Goal: Check status: Check status

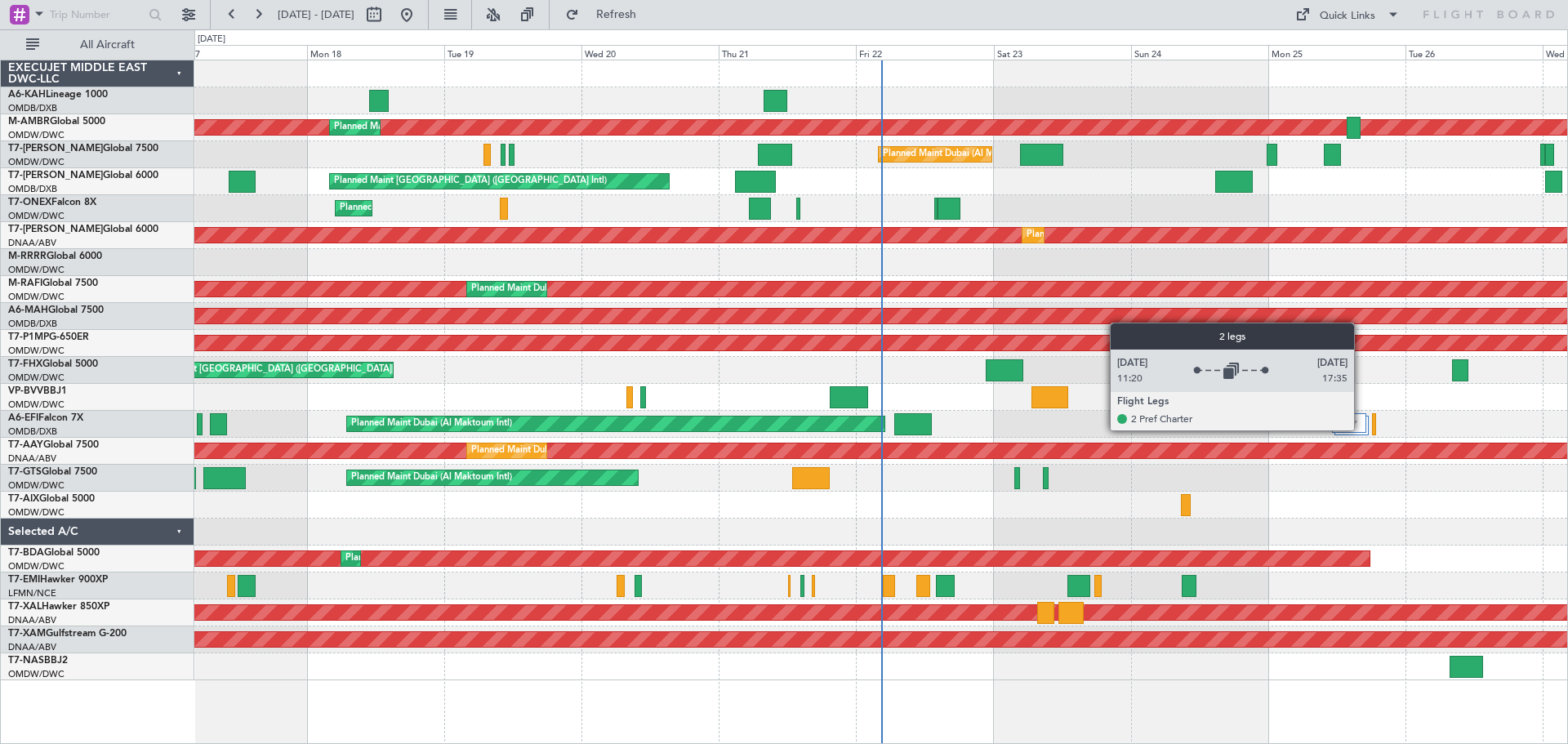
click at [1361, 429] on div at bounding box center [1348, 423] width 33 height 20
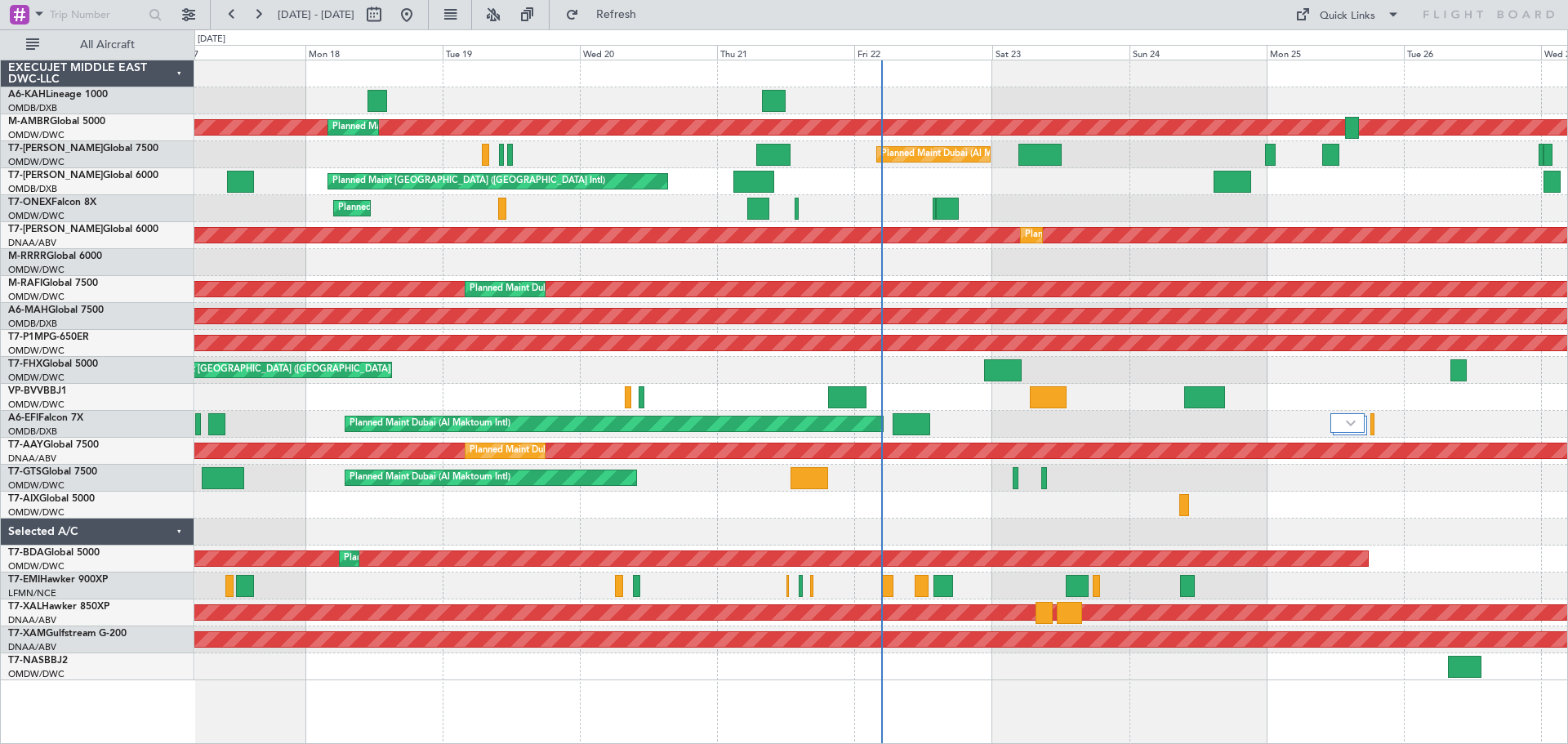
click at [701, 516] on div at bounding box center [880, 505] width 1372 height 27
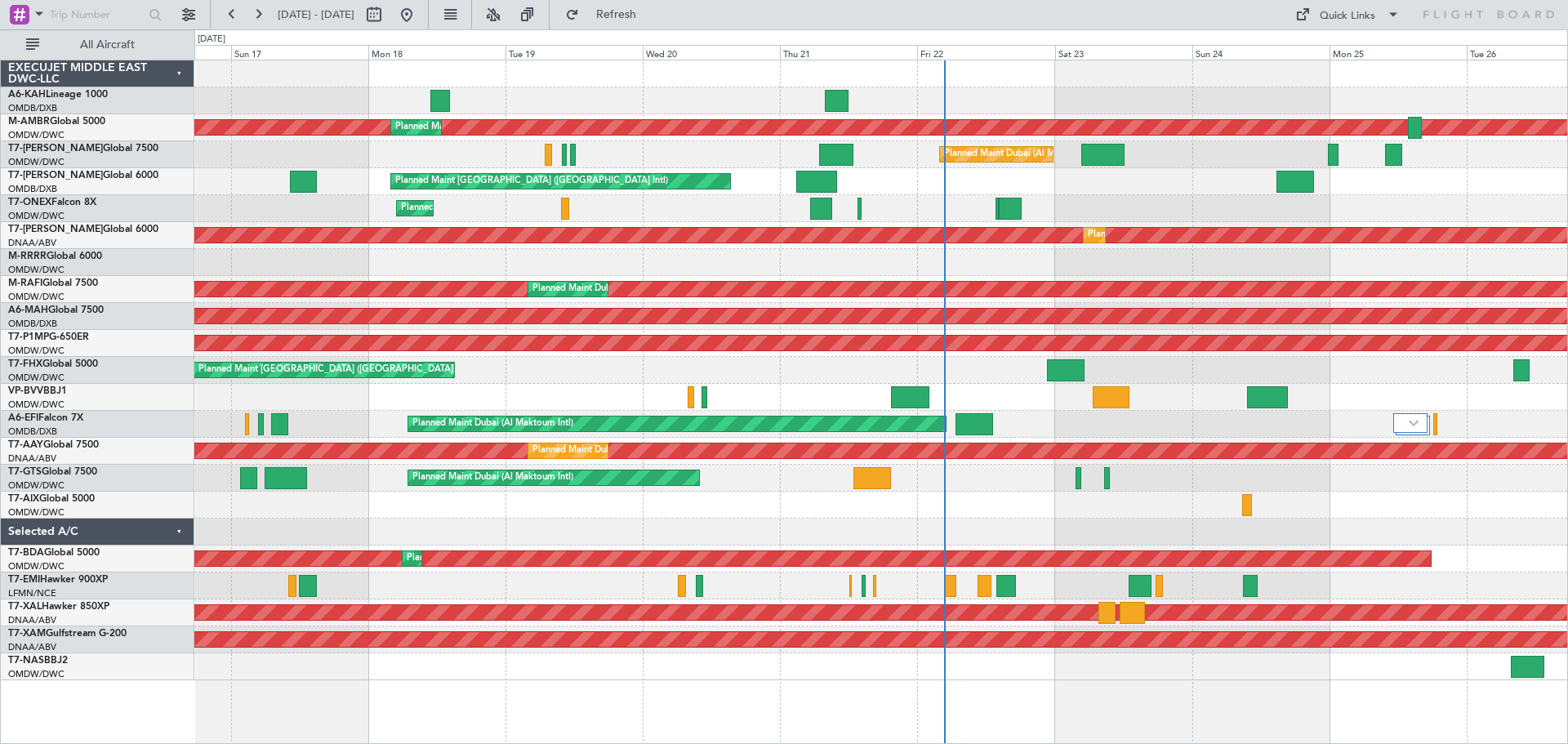
click at [917, 530] on div at bounding box center [880, 532] width 1372 height 27
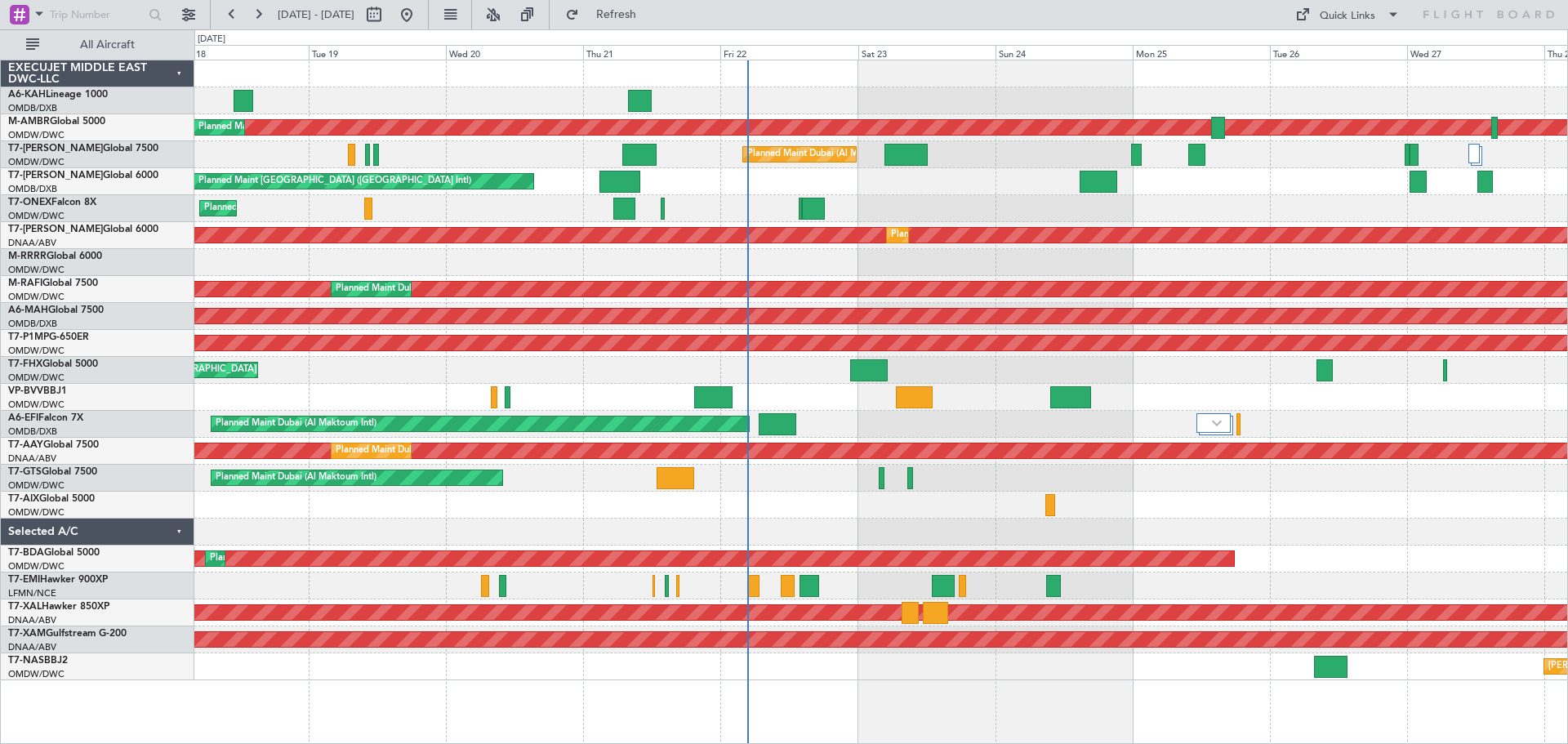
click at [718, 511] on div "Unplanned Maint Budapest (Ferenc Liszt Intl) Planned Maint Dubai (Al Maktoum In…" at bounding box center [880, 370] width 1372 height 620
click at [832, 523] on div at bounding box center [880, 532] width 1372 height 27
click at [781, 97] on div "Unplanned Maint Budapest (Ferenc Liszt Intl)" at bounding box center [880, 101] width 1372 height 27
click at [891, 97] on div "Unplanned Maint Budapest (Ferenc Liszt Intl)" at bounding box center [880, 101] width 1372 height 27
click at [807, 94] on div "Unplanned Maint Budapest (Ferenc Liszt Intl)" at bounding box center [880, 101] width 1372 height 27
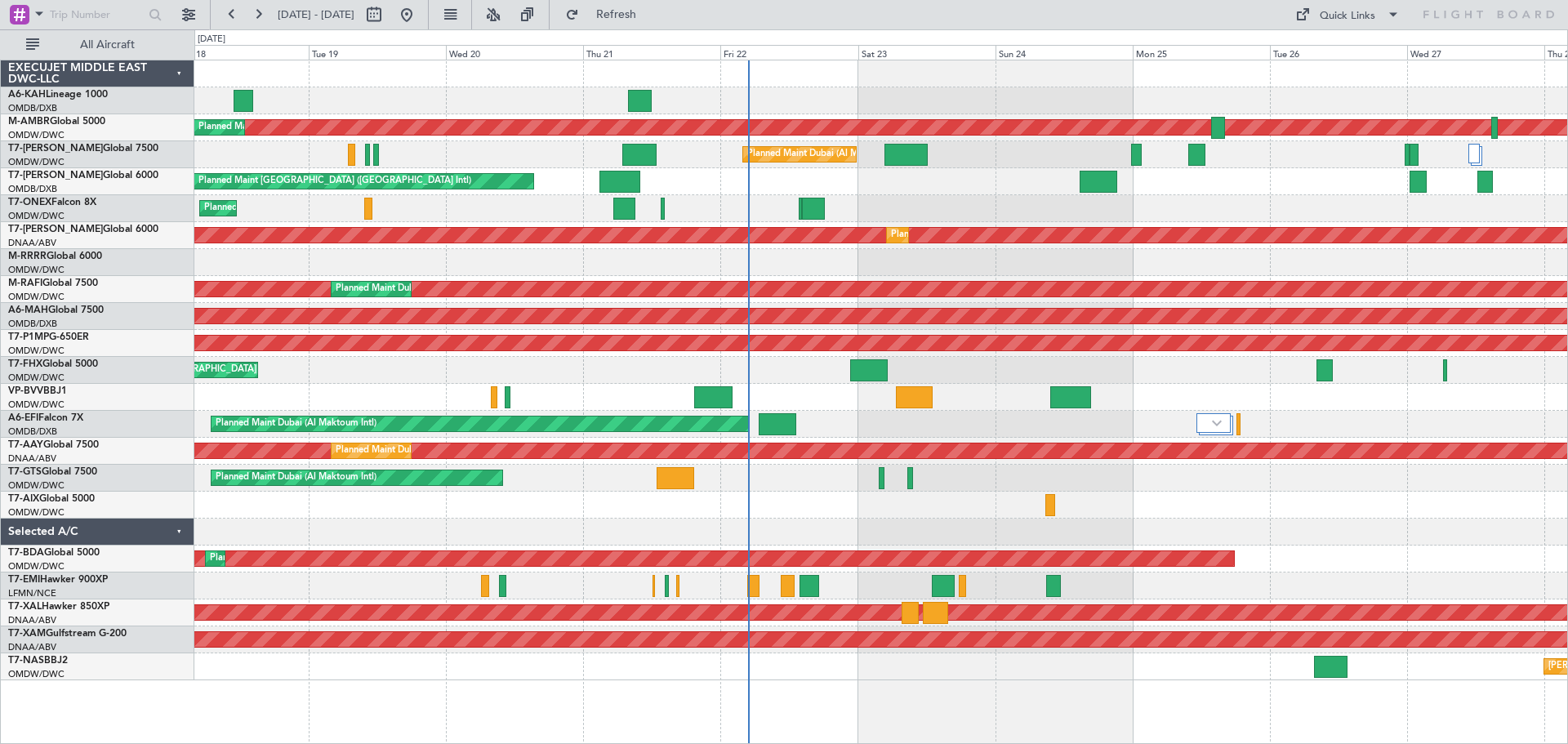
click at [626, 98] on div "Unplanned Maint Budapest (Ferenc Liszt Intl)" at bounding box center [880, 101] width 1372 height 27
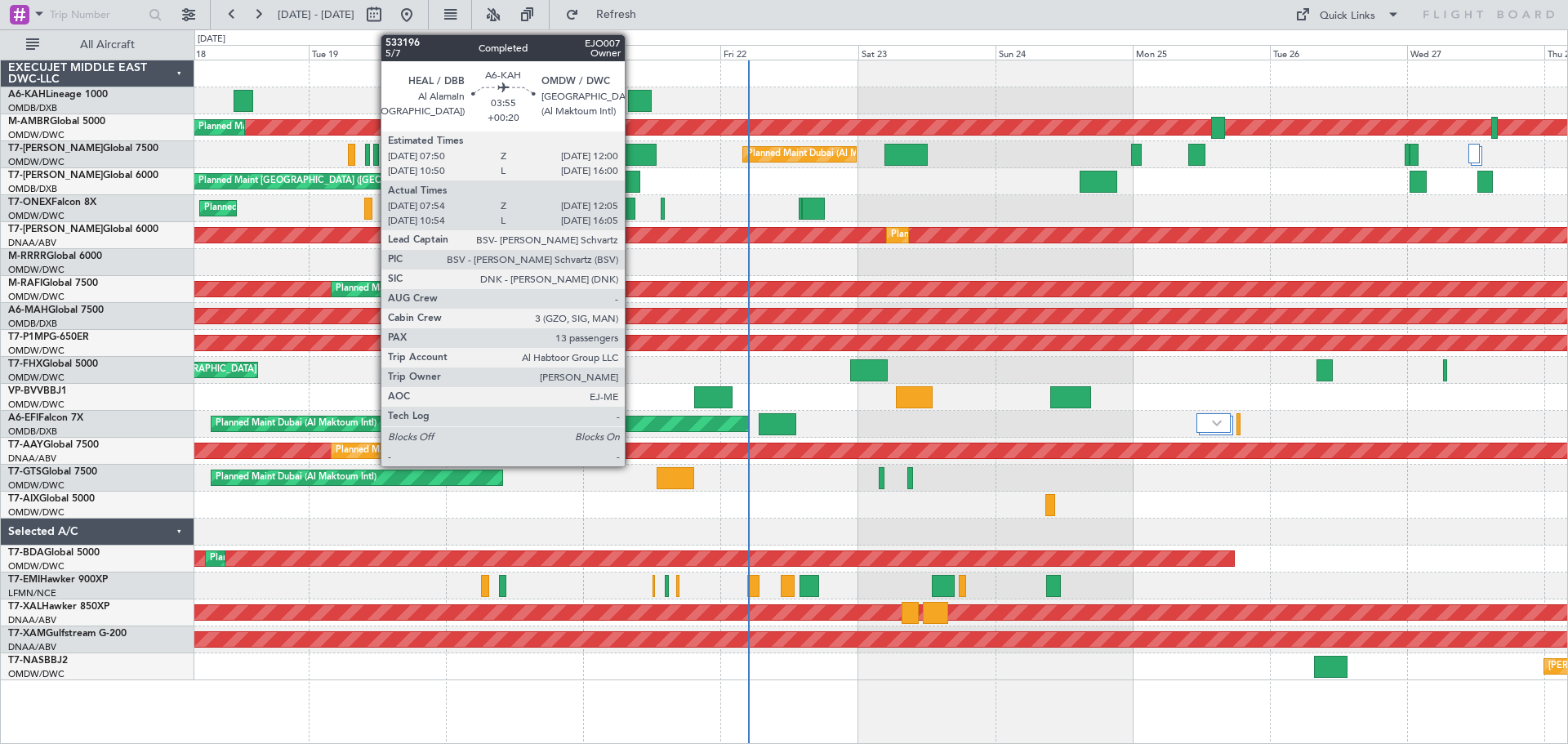
click at [632, 98] on div at bounding box center [640, 100] width 25 height 22
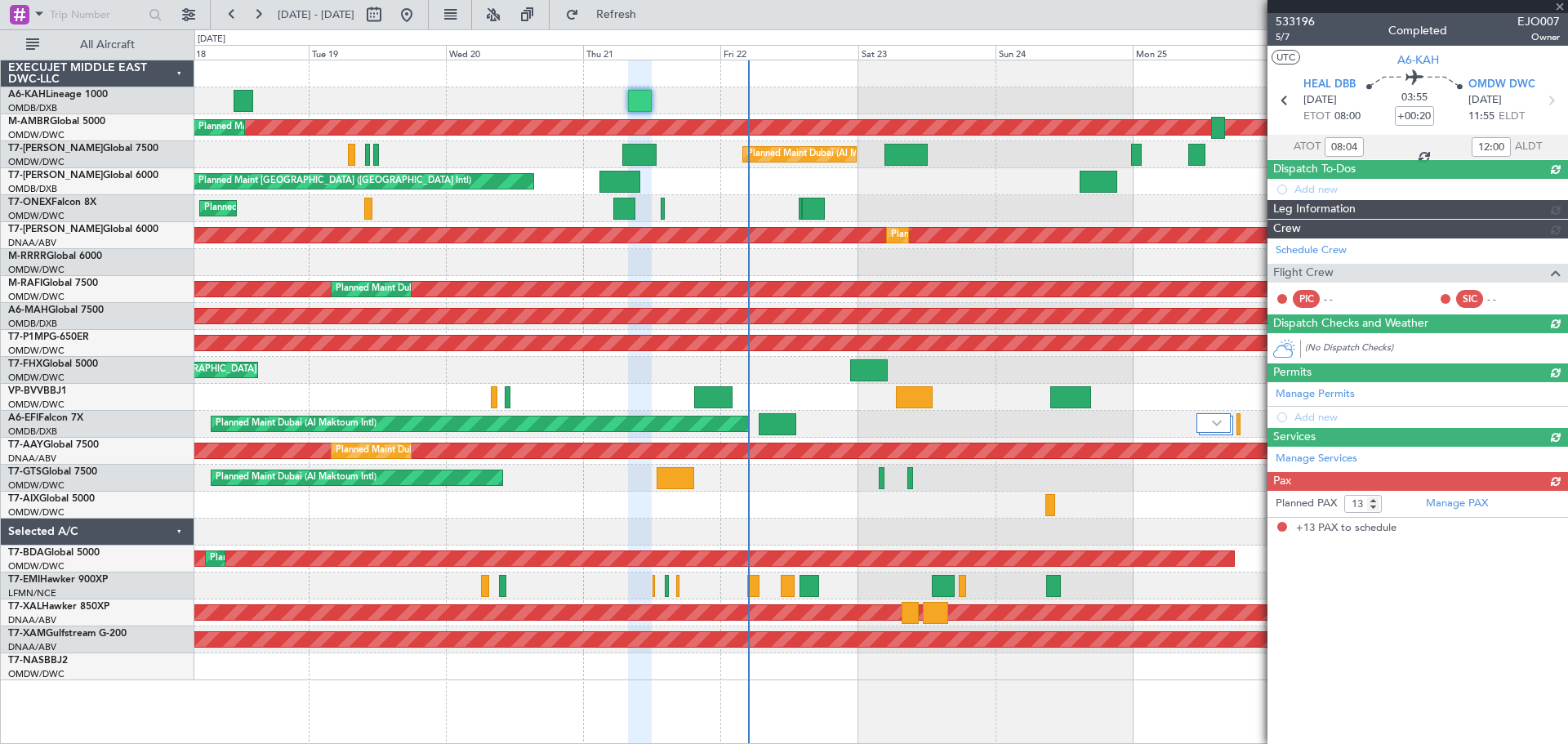
click at [1560, 4] on div at bounding box center [1417, 7] width 300 height 13
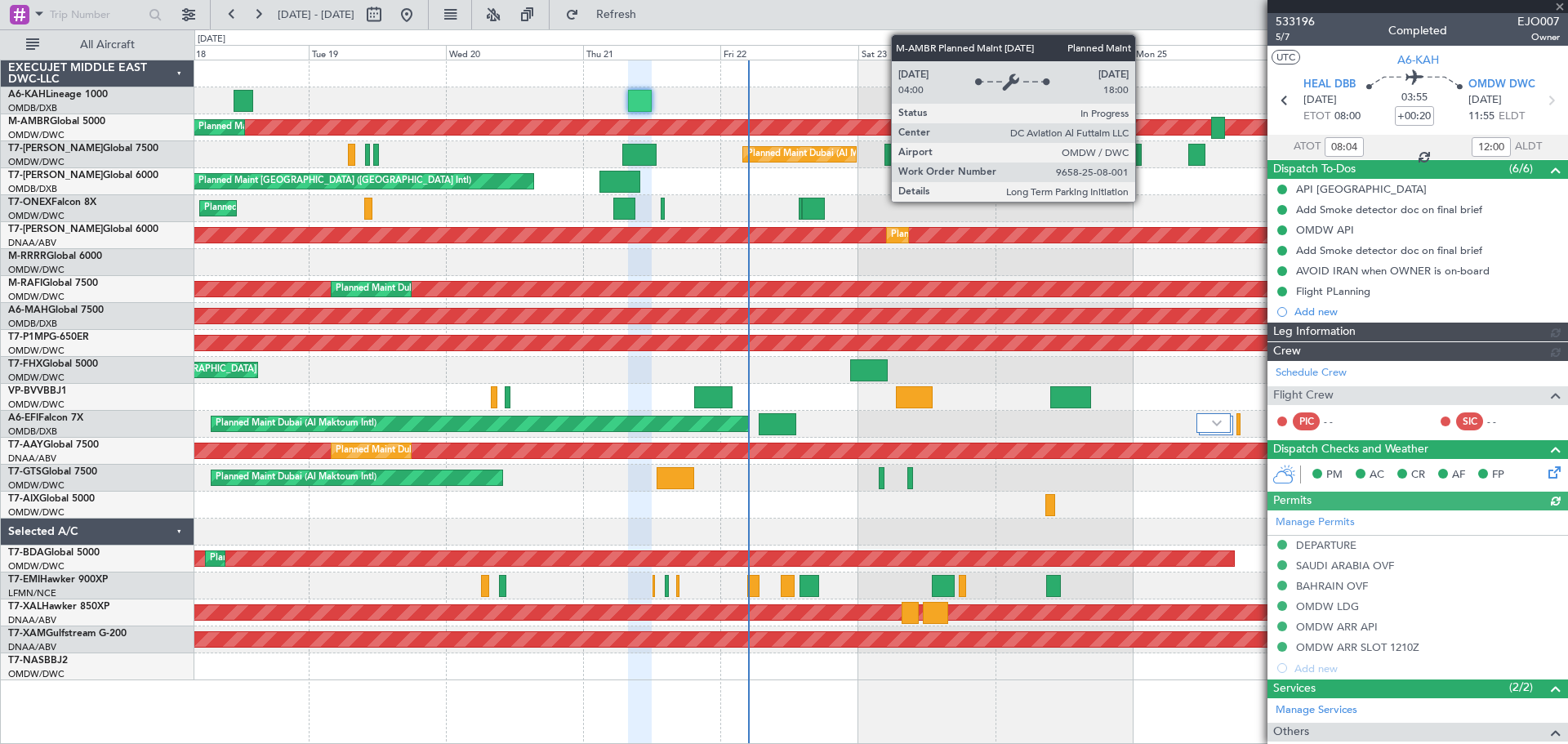
type input "Rohit Roy (ROY)"
type input "7078"
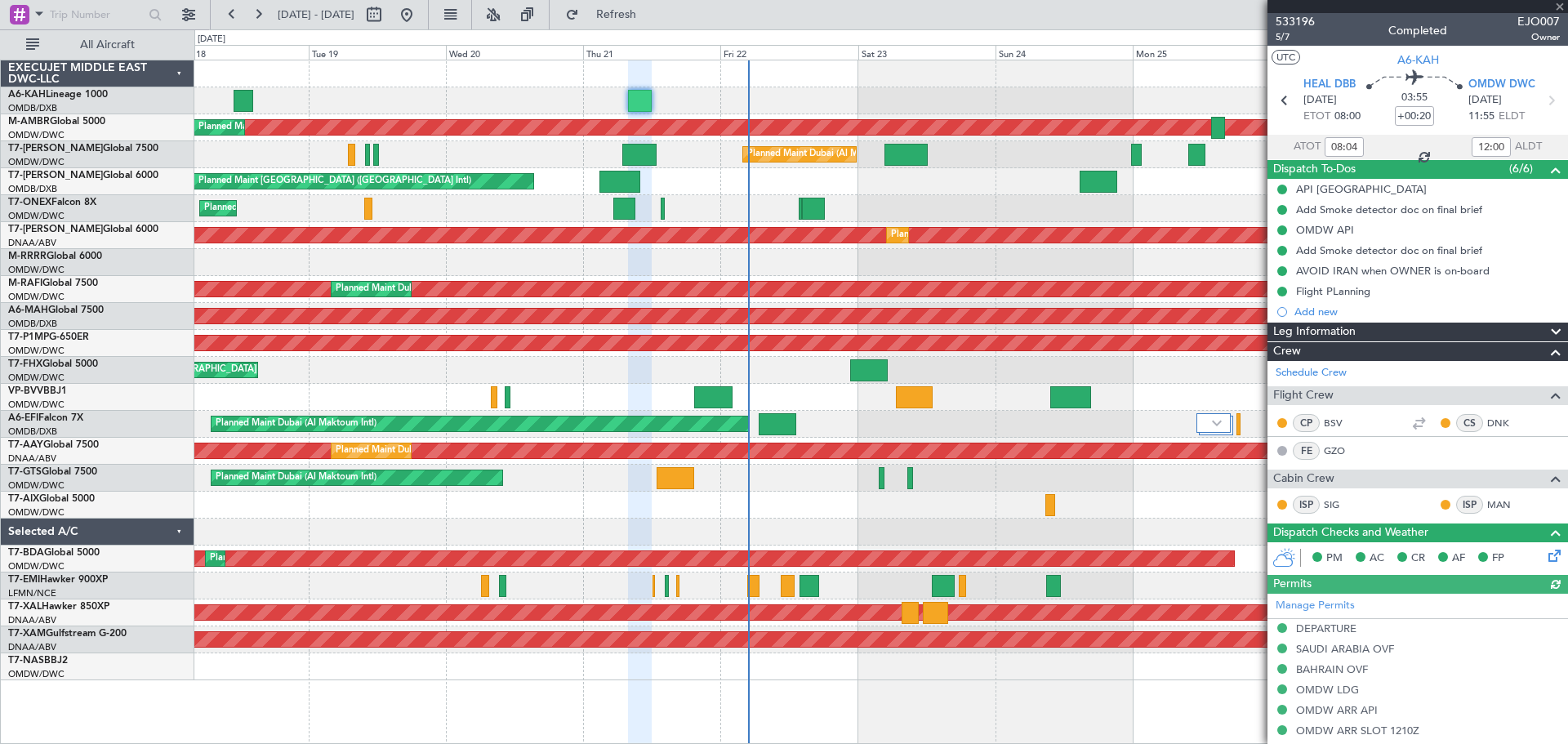
click at [1562, 3] on div at bounding box center [1417, 7] width 300 height 13
click at [1562, 3] on span at bounding box center [1559, 7] width 16 height 14
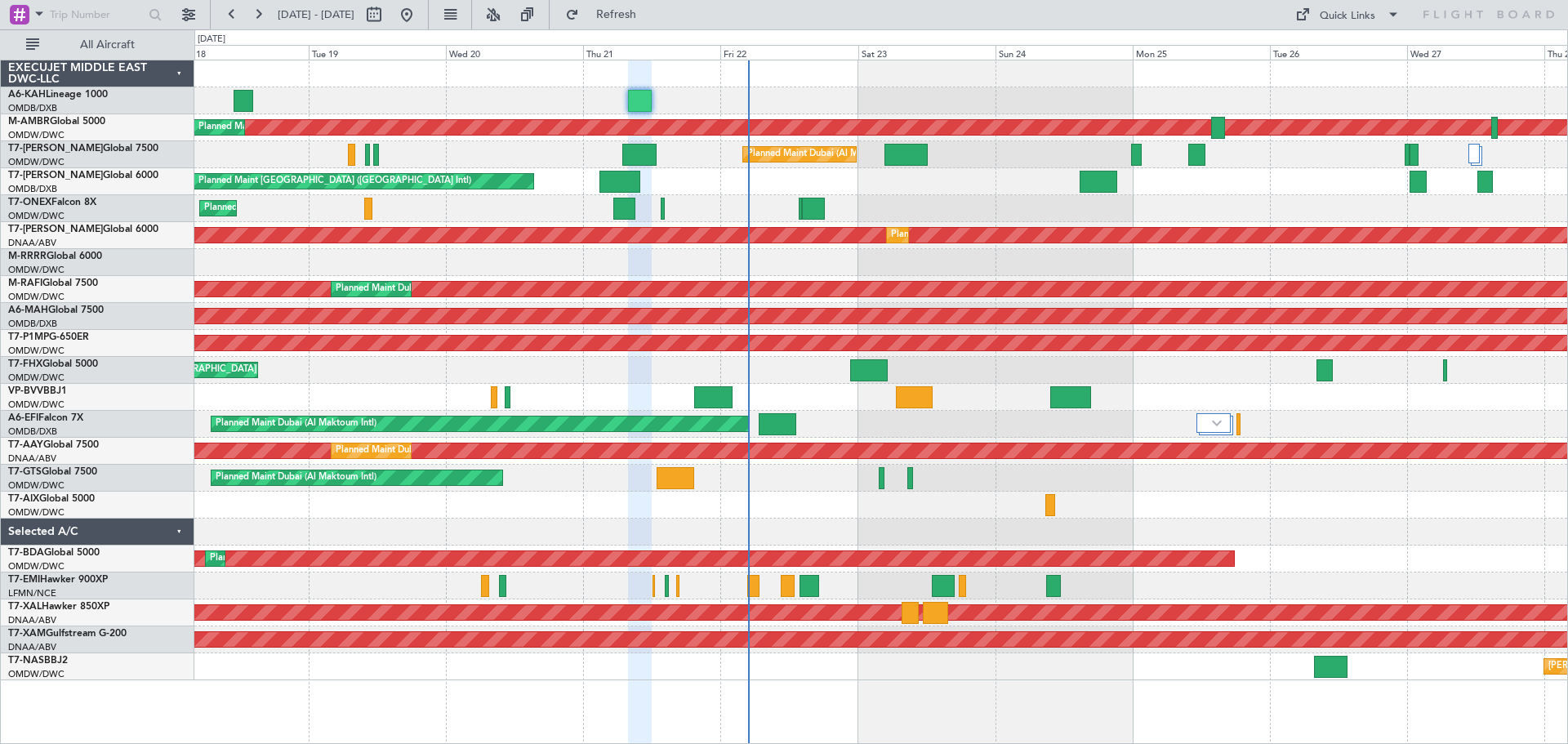
type input "0"
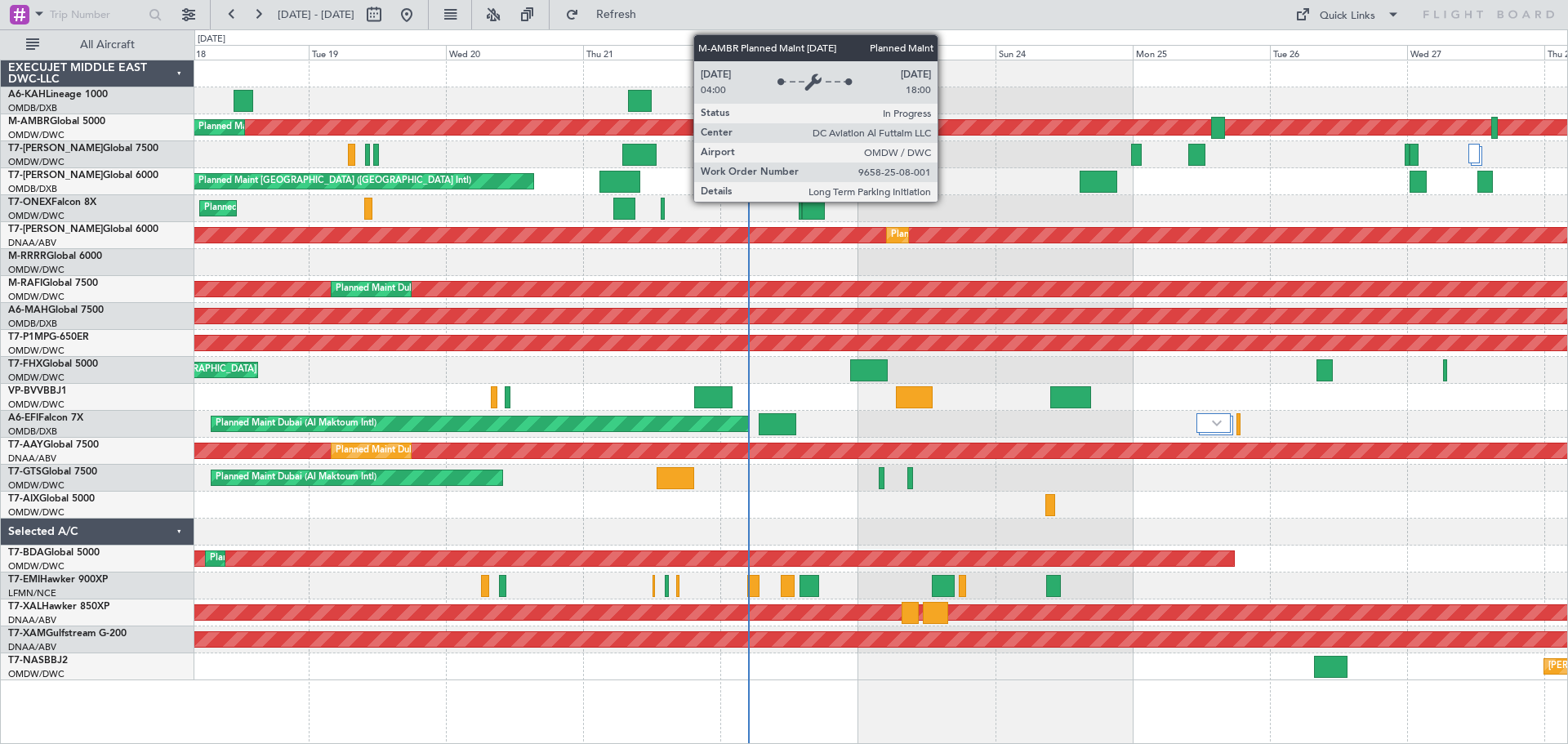
click at [945, 127] on div "Planned Maint Dubai (Al Maktoum Intl)" at bounding box center [646, 127] width 2825 height 14
